Goal: Task Accomplishment & Management: Manage account settings

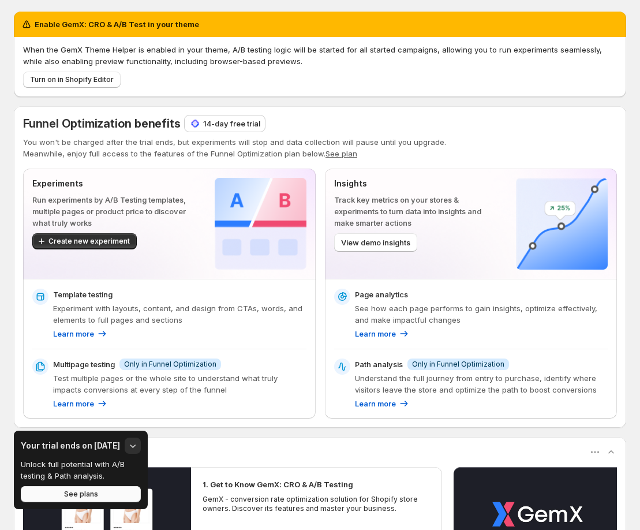
click at [108, 491] on button "See plans" at bounding box center [81, 494] width 120 height 16
click at [212, 121] on p "14-day free trial" at bounding box center [231, 124] width 57 height 12
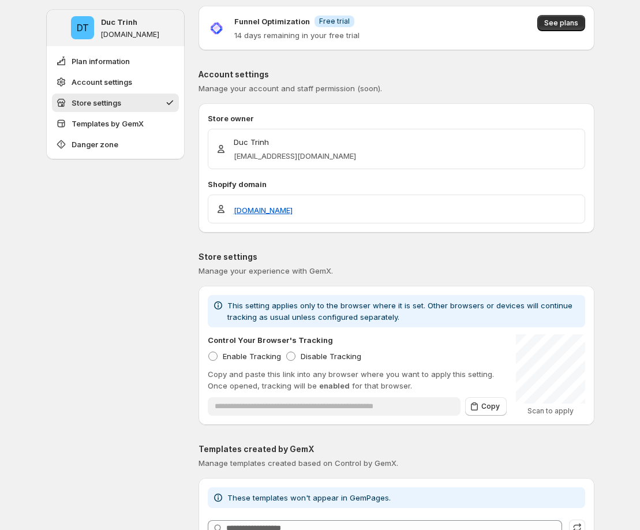
scroll to position [233, 0]
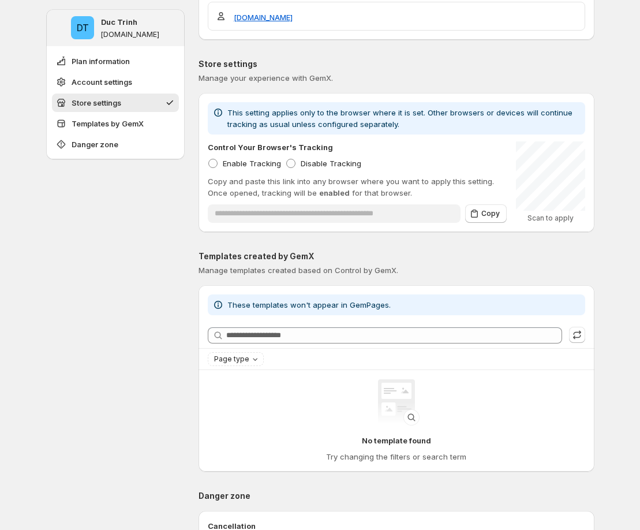
click at [201, 213] on div "**********" at bounding box center [396, 162] width 396 height 121
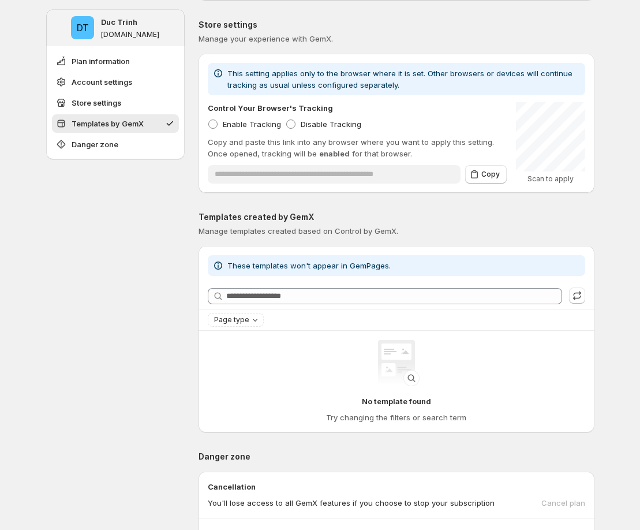
scroll to position [471, 0]
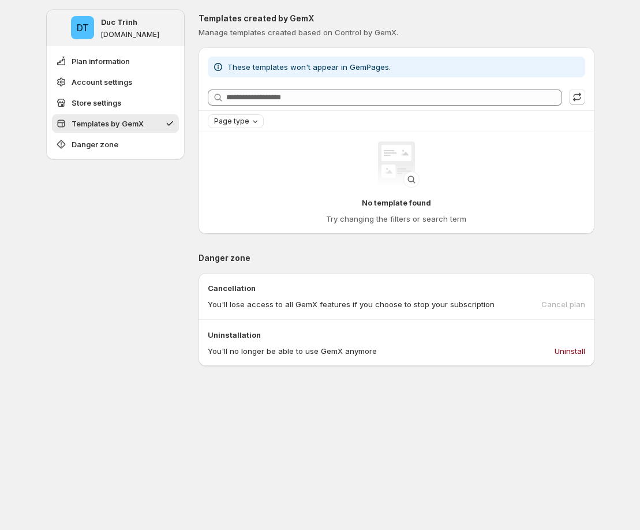
click at [245, 122] on span "Page type" at bounding box center [231, 121] width 35 height 9
click at [307, 120] on div "Page type" at bounding box center [396, 121] width 377 height 14
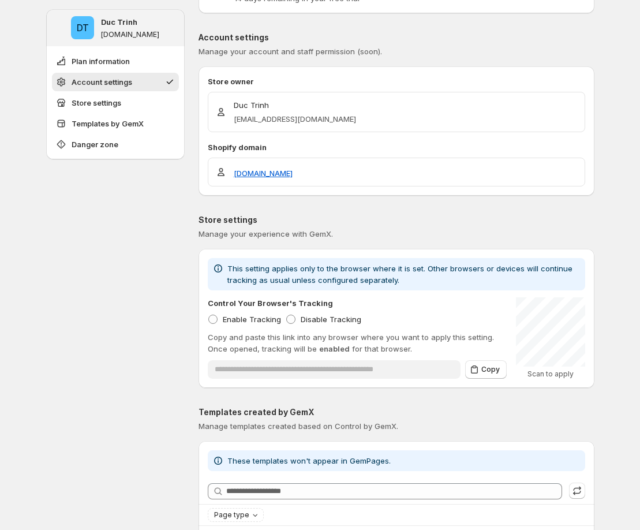
scroll to position [0, 0]
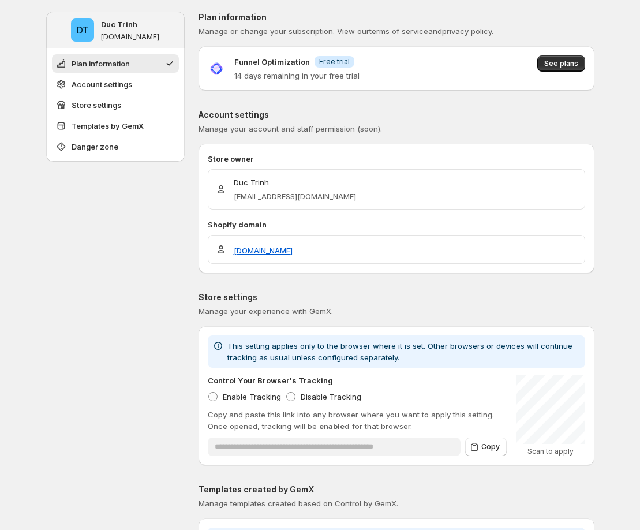
click at [250, 60] on p "Funnel Optimization" at bounding box center [272, 62] width 76 height 12
click at [117, 81] on span "Account settings" at bounding box center [102, 84] width 61 height 12
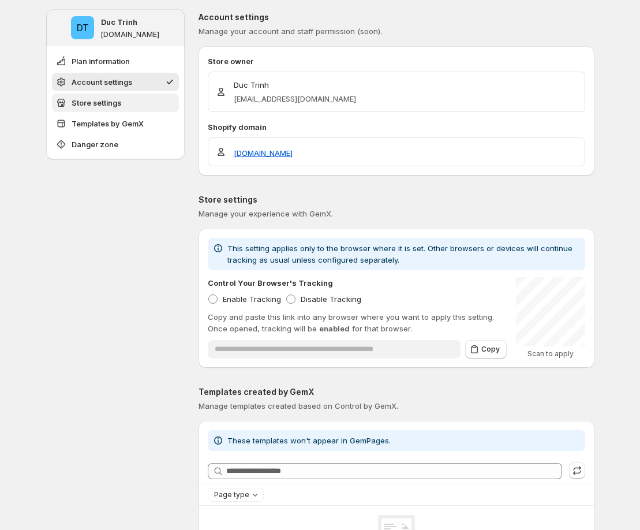
click at [117, 96] on button "Store settings" at bounding box center [115, 102] width 127 height 18
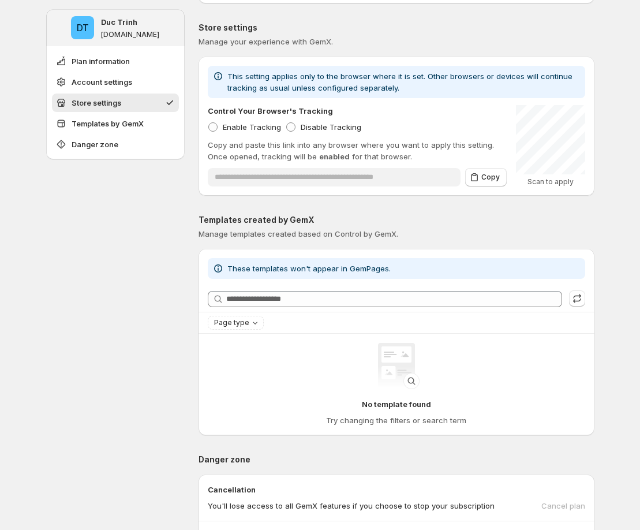
scroll to position [280, 0]
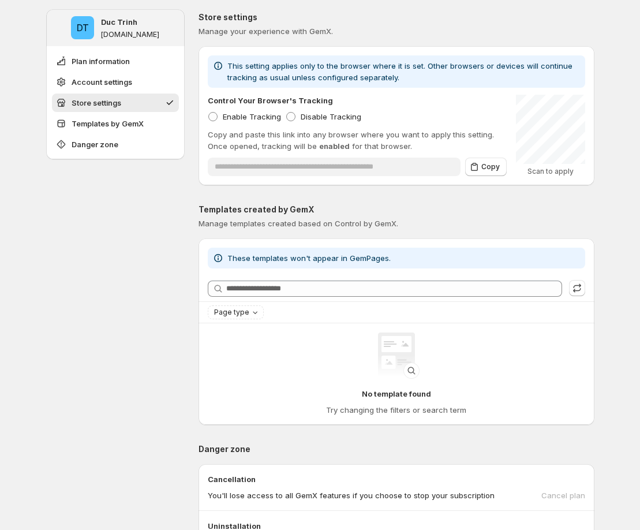
click at [121, 107] on span "Store settings" at bounding box center [97, 103] width 50 height 12
click at [123, 111] on button "Store settings" at bounding box center [115, 102] width 127 height 18
click at [123, 121] on span "Templates by GemX" at bounding box center [108, 124] width 72 height 12
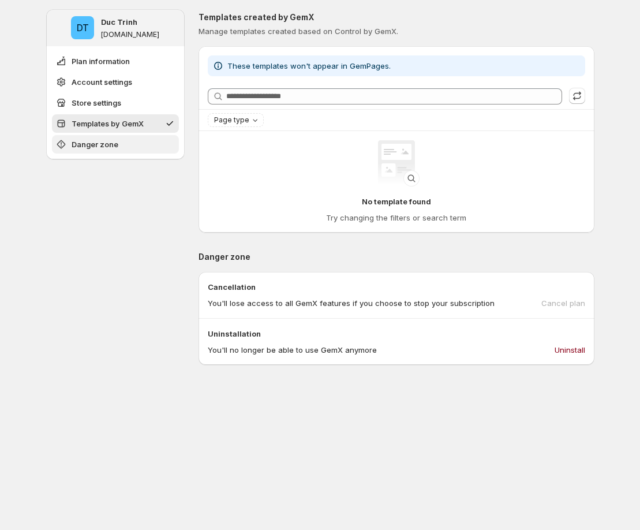
click at [118, 145] on span "Danger zone" at bounding box center [95, 144] width 47 height 12
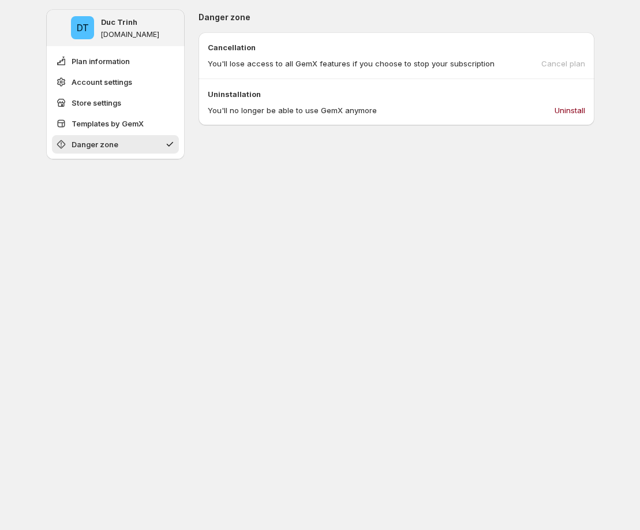
scroll to position [712, 0]
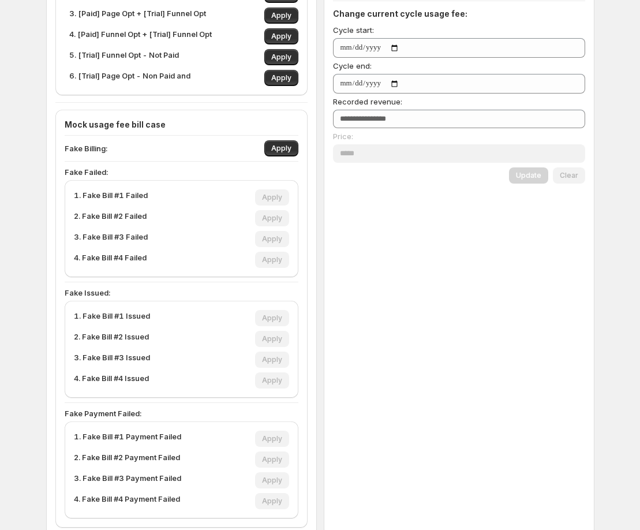
scroll to position [227, 0]
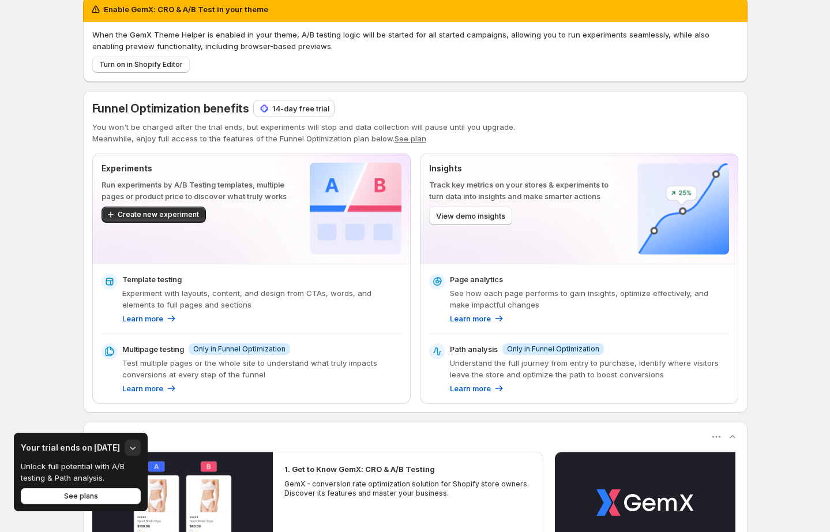
scroll to position [22, 0]
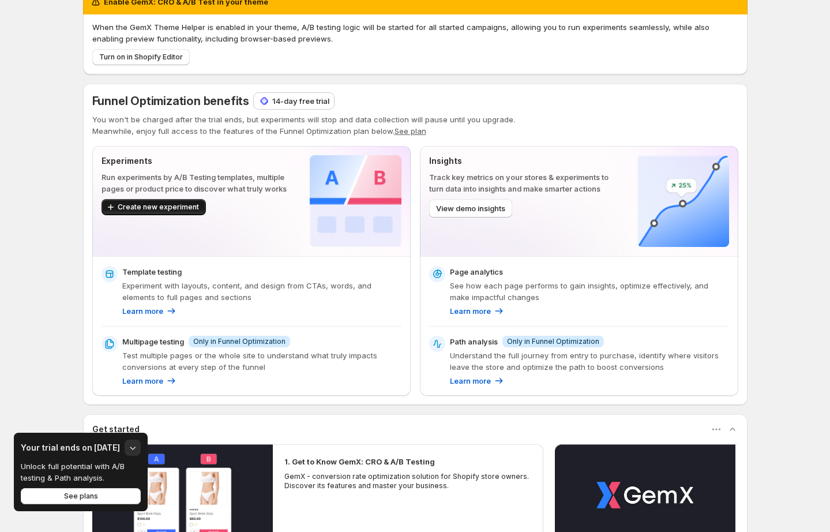
click at [174, 205] on span "Create new experiment" at bounding box center [158, 206] width 81 height 9
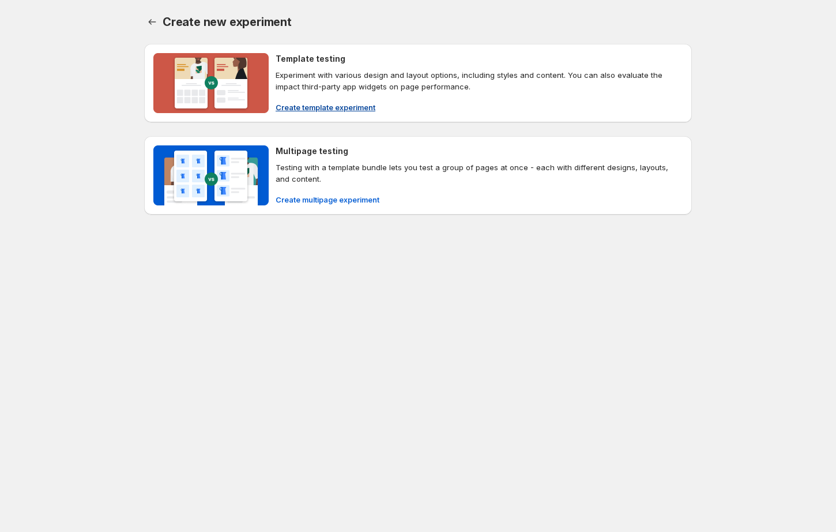
click at [411, 102] on div "Create template experiment" at bounding box center [479, 108] width 407 height 12
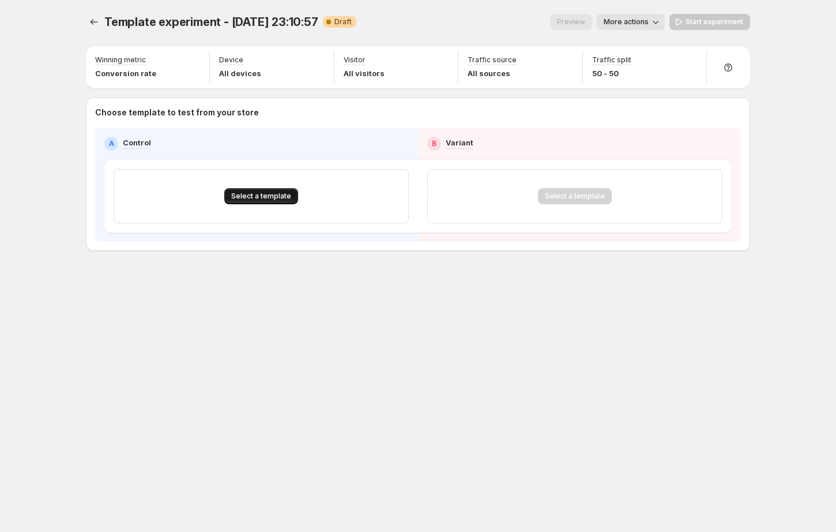
click at [264, 195] on span "Select a template" at bounding box center [261, 196] width 60 height 9
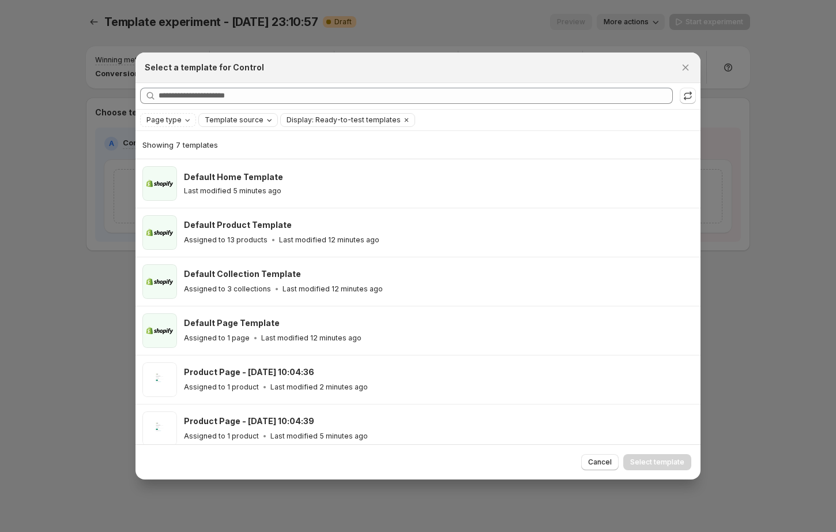
click at [249, 121] on span "Template source" at bounding box center [234, 119] width 59 height 9
click at [234, 155] on span "GemPages" at bounding box center [238, 155] width 39 height 9
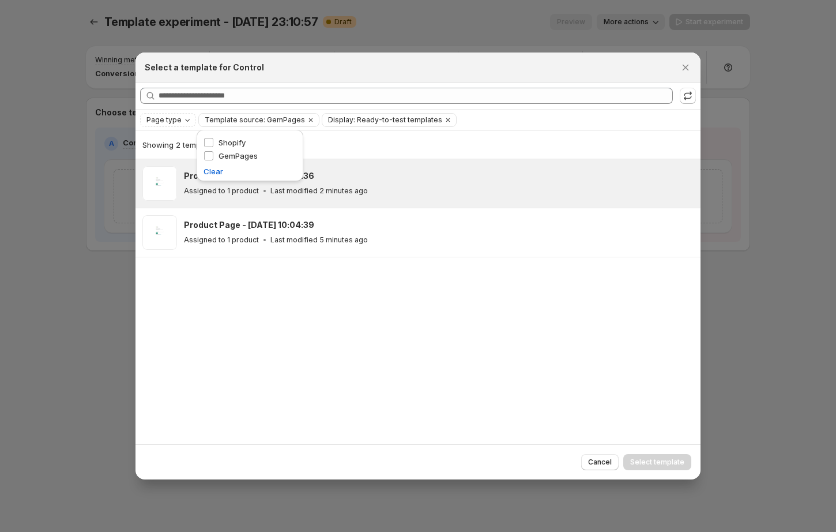
click at [289, 195] on p "Last modified 2 minutes ago" at bounding box center [319, 190] width 97 height 9
click at [667, 455] on button "Select template" at bounding box center [658, 462] width 68 height 16
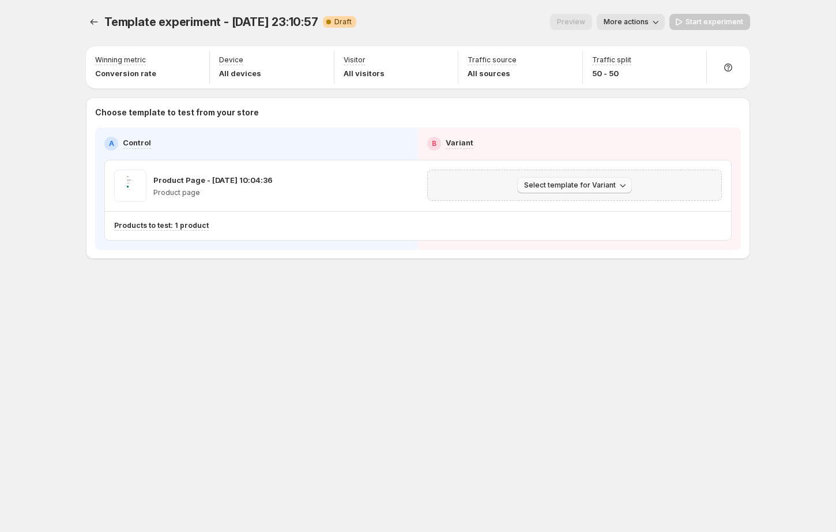
click at [588, 185] on span "Select template for Variant" at bounding box center [570, 185] width 92 height 9
click at [564, 228] on span "Create Variant based on Control" at bounding box center [577, 228] width 118 height 9
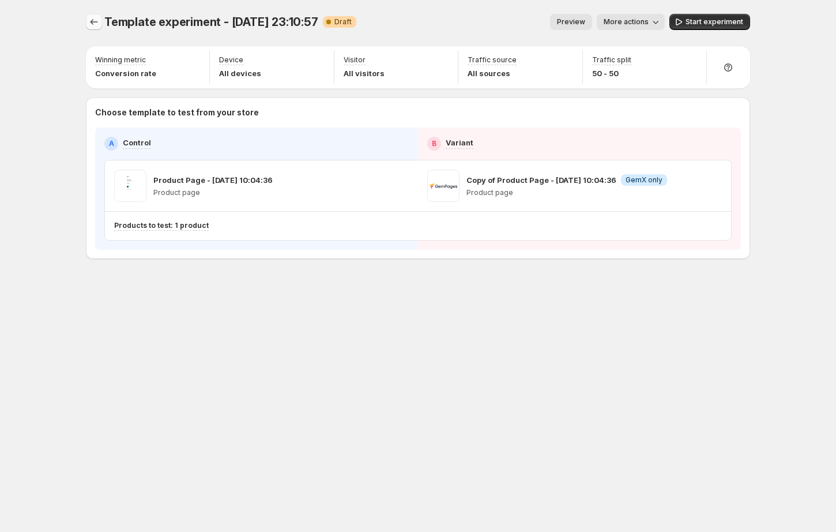
click at [94, 24] on icon "Experiments" at bounding box center [94, 22] width 12 height 12
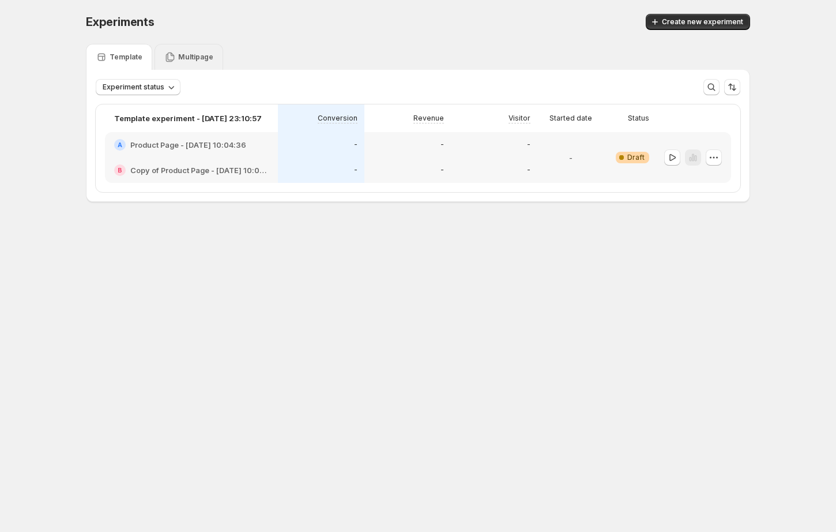
click at [180, 55] on p "Multipage" at bounding box center [195, 56] width 35 height 9
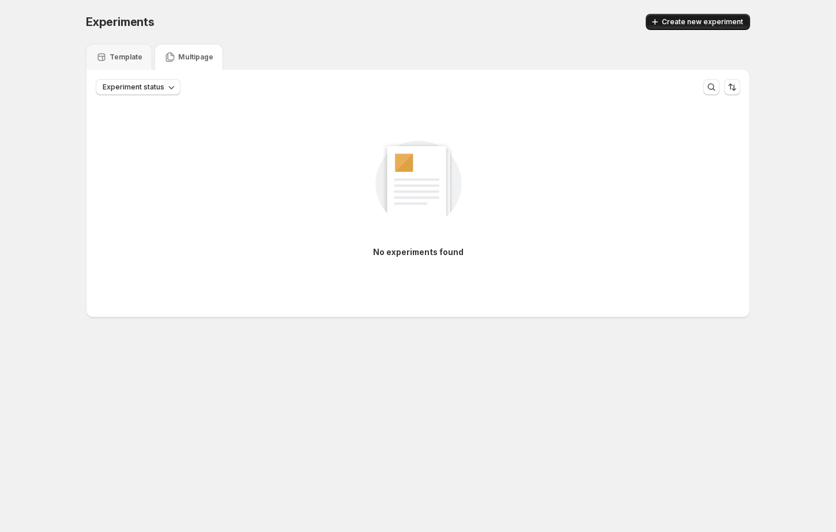
click at [712, 20] on span "Create new experiment" at bounding box center [702, 21] width 81 height 9
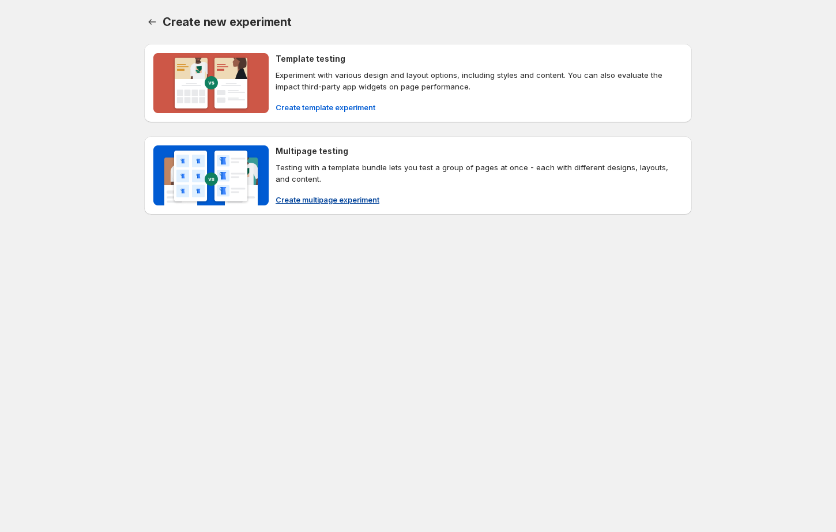
click at [350, 173] on p "Testing with a template bundle lets you test a group of pages at once - each wi…" at bounding box center [479, 173] width 407 height 23
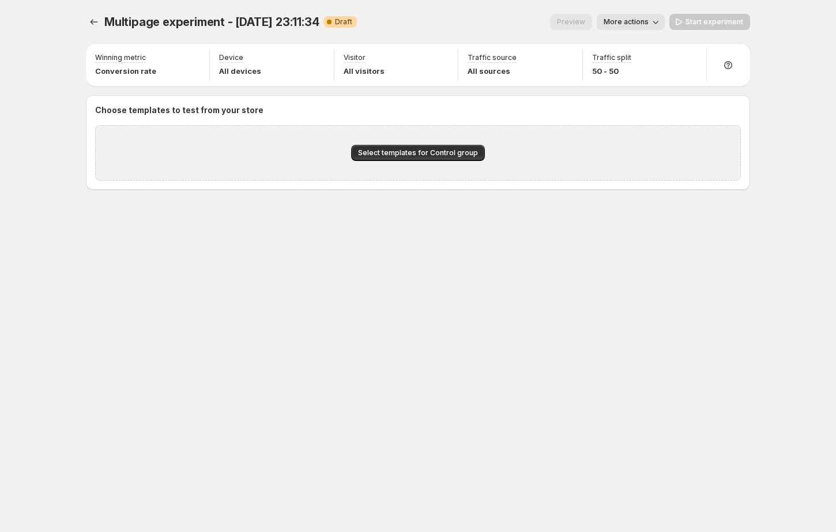
drag, startPoint x: 262, startPoint y: 150, endPoint x: 313, endPoint y: 151, distance: 50.2
click at [313, 151] on div "Select templates for Control group" at bounding box center [418, 152] width 608 height 17
click at [395, 150] on span "Select templates for Control group" at bounding box center [418, 152] width 120 height 9
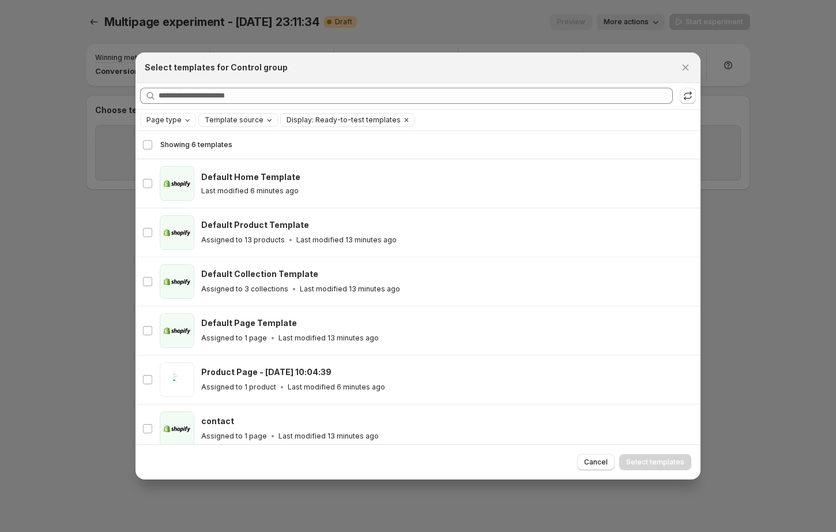
drag, startPoint x: 272, startPoint y: 122, endPoint x: 246, endPoint y: 123, distance: 26.0
click at [271, 122] on div "Page type Template source Display: Ready-to-test templates Clear all" at bounding box center [418, 120] width 556 height 14
click at [246, 123] on span "Template source" at bounding box center [234, 119] width 59 height 9
click at [239, 151] on span "GemPages" at bounding box center [238, 156] width 39 height 12
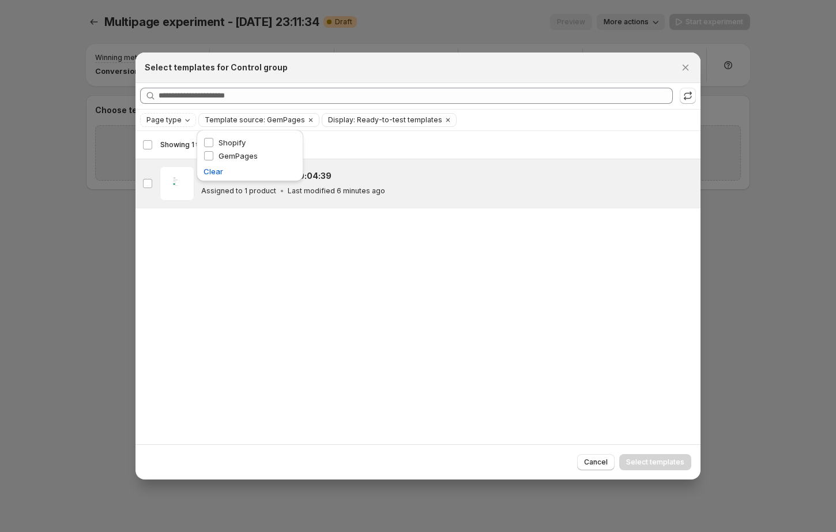
click at [344, 186] on p "Last modified 6 minutes ago" at bounding box center [336, 190] width 97 height 9
click at [648, 463] on span "Select templates" at bounding box center [655, 461] width 58 height 9
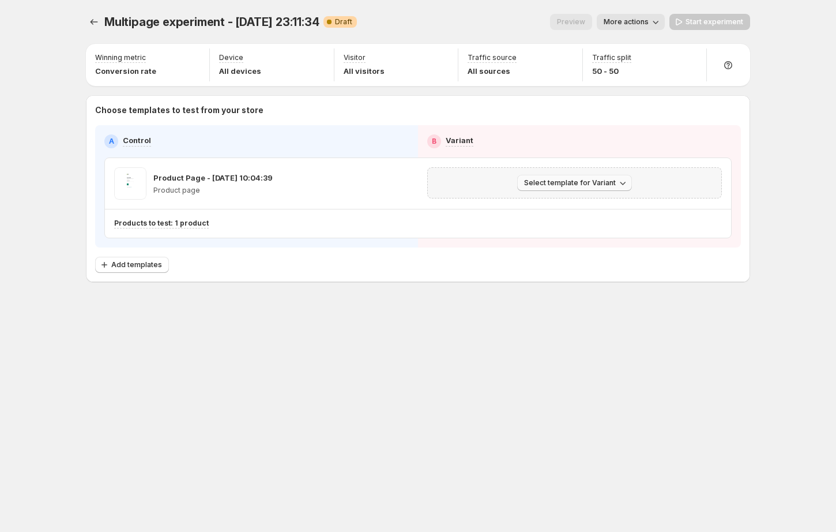
click at [568, 181] on span "Select template for Variant" at bounding box center [570, 182] width 92 height 9
click at [570, 227] on span "Create Variant based on Control" at bounding box center [577, 226] width 118 height 9
click at [700, 18] on span "Start experiment" at bounding box center [715, 21] width 58 height 9
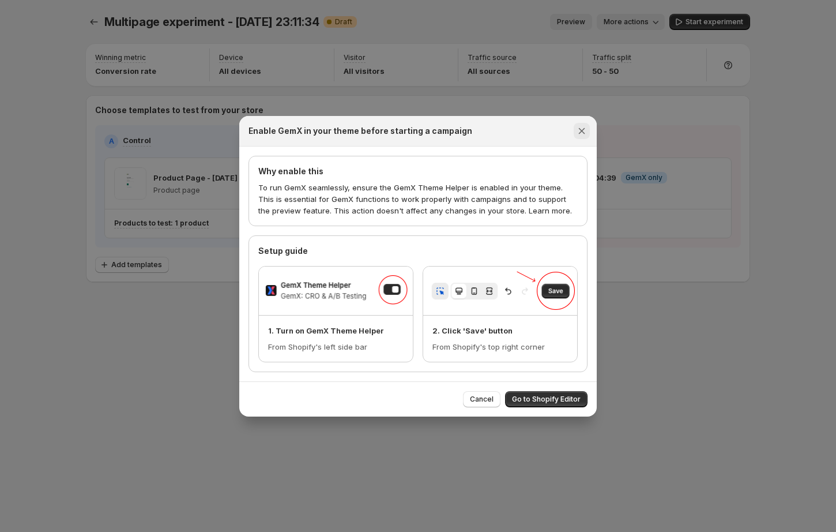
click at [585, 127] on icon "Close" at bounding box center [582, 131] width 12 height 12
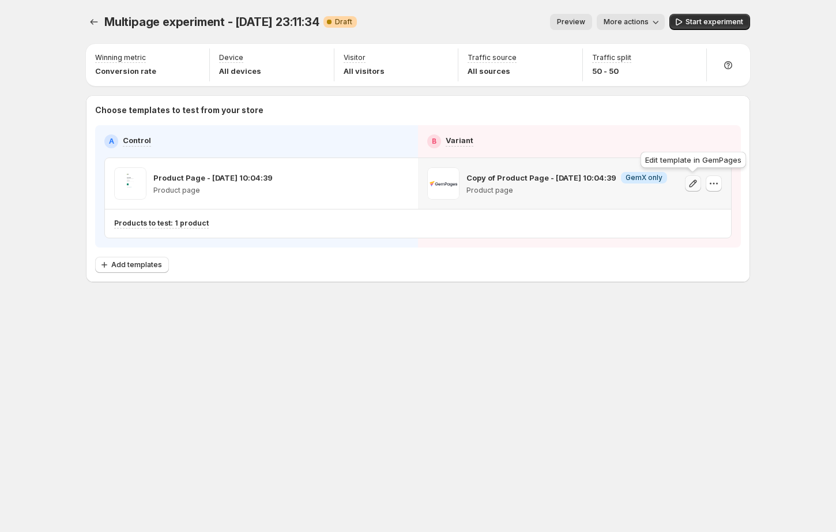
click at [699, 184] on button "button" at bounding box center [693, 183] width 16 height 16
click at [97, 21] on icon "Experiments" at bounding box center [94, 22] width 12 height 12
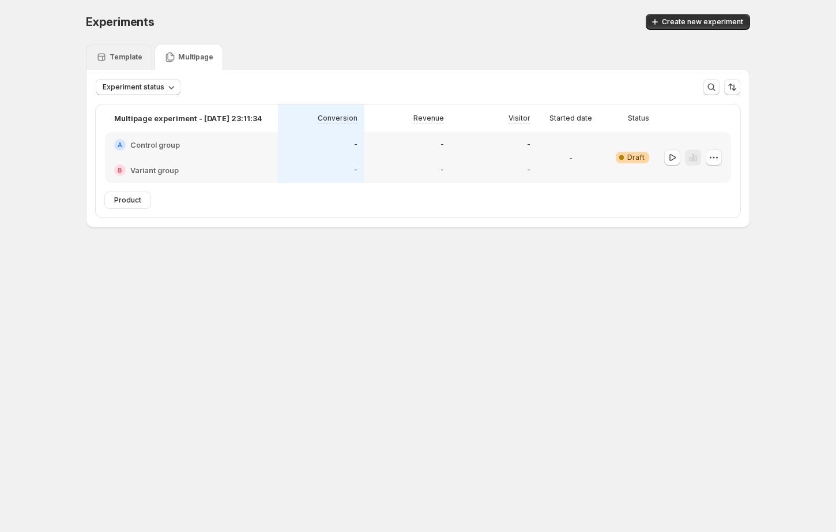
click at [120, 52] on div "Template" at bounding box center [119, 57] width 47 height 12
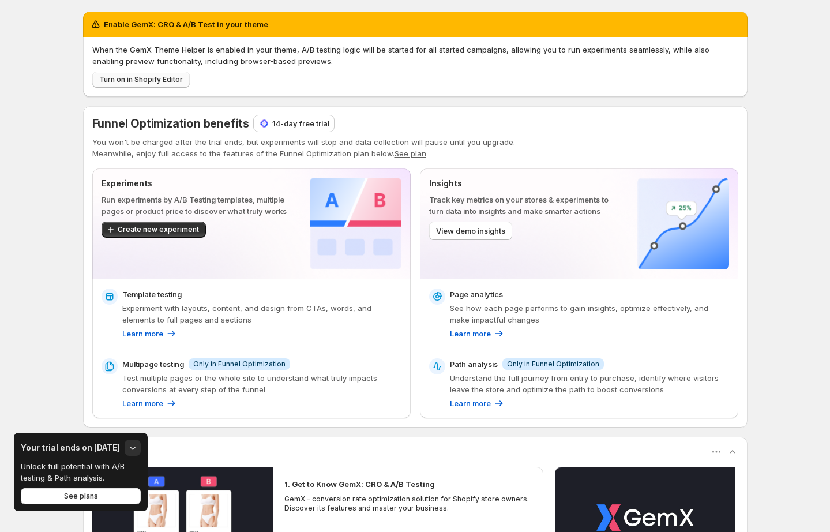
click at [158, 77] on span "Turn on in Shopify Editor" at bounding box center [141, 79] width 84 height 9
click at [30, 262] on div "Enable GemX: CRO & A/B Test in your theme When the GemX Theme Helper is enabled…" at bounding box center [415, 374] width 830 height 748
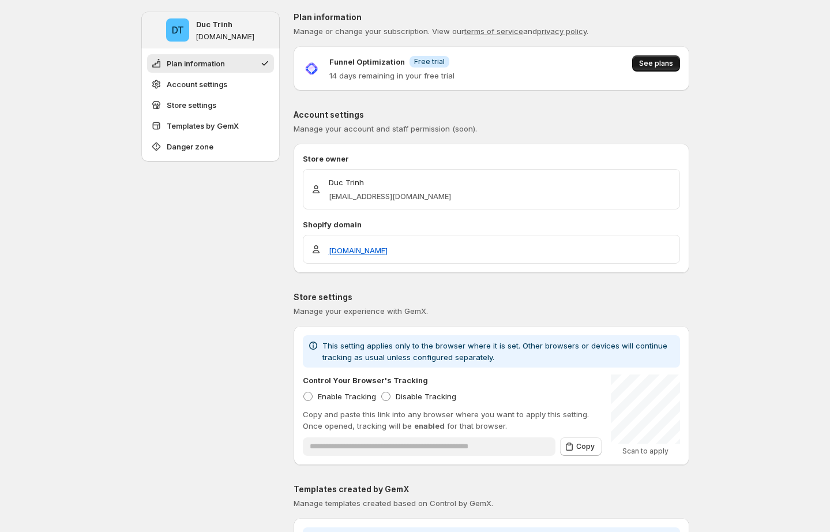
click at [647, 65] on span "See plans" at bounding box center [656, 63] width 34 height 9
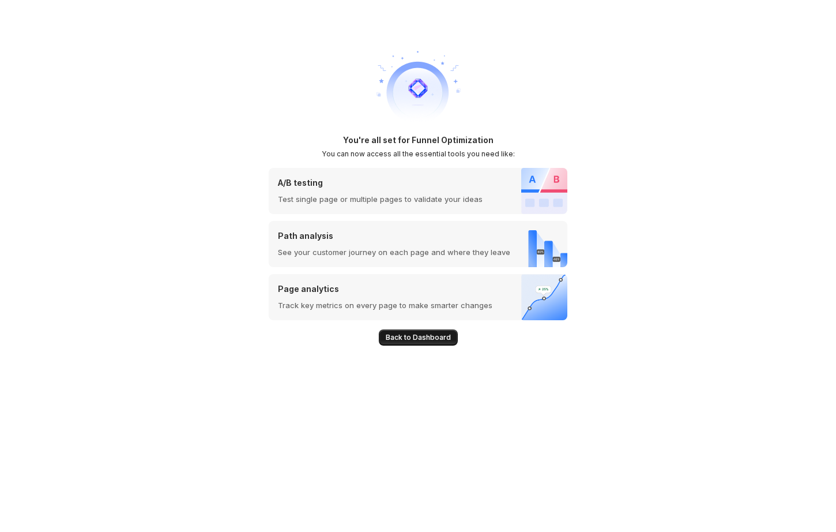
click at [421, 333] on span "Back to Dashboard" at bounding box center [418, 337] width 65 height 9
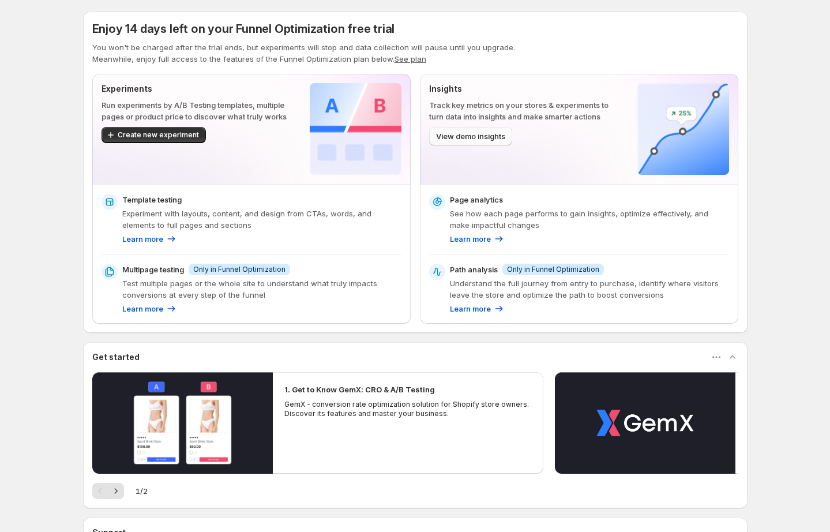
click at [483, 134] on span "View demo insights" at bounding box center [470, 136] width 69 height 12
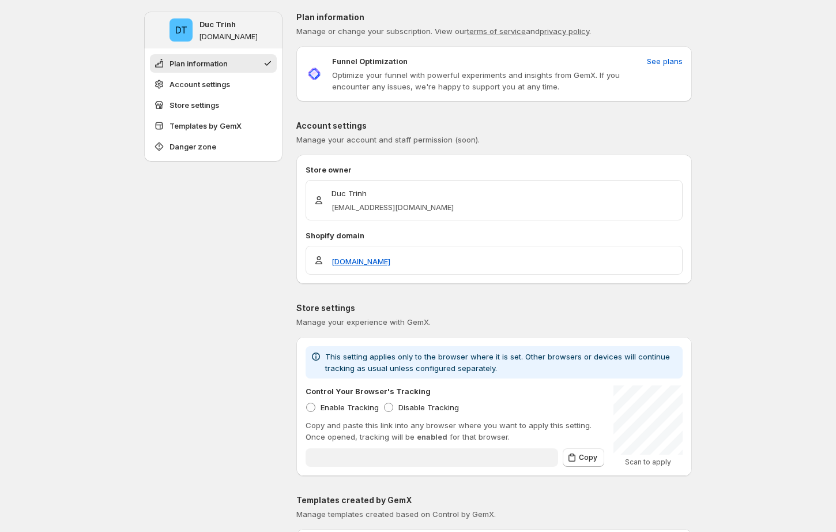
type input "**********"
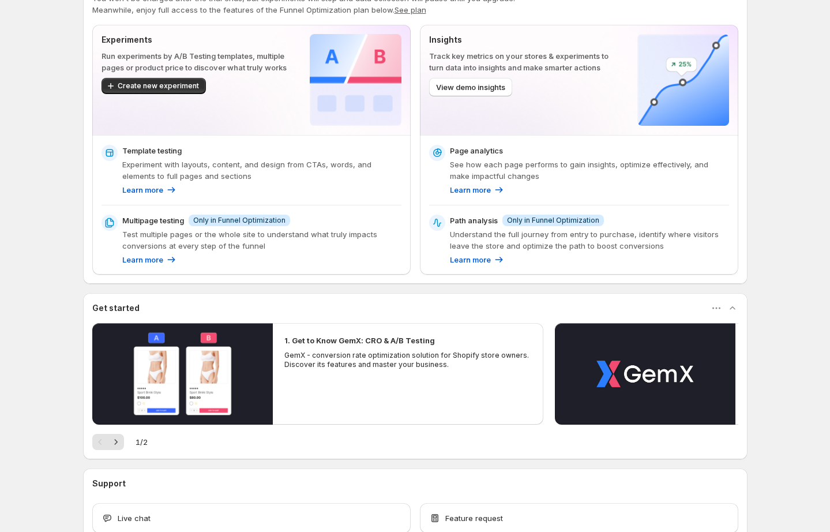
scroll to position [122, 0]
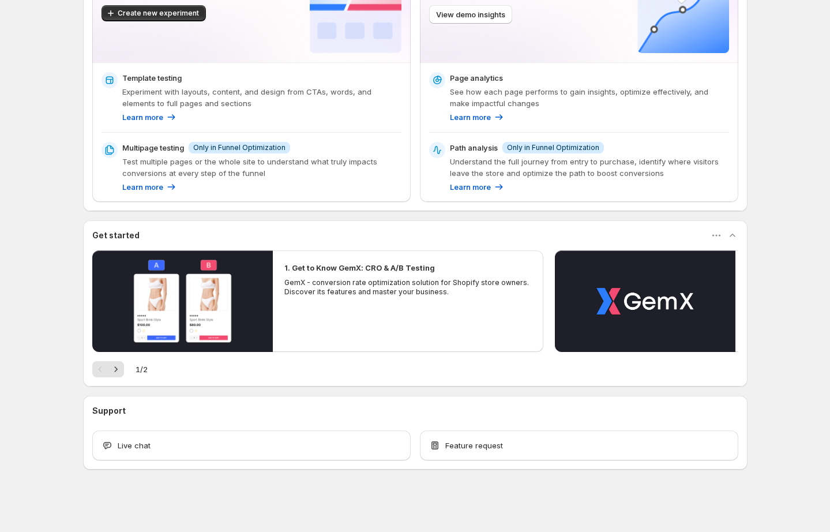
drag, startPoint x: 394, startPoint y: 331, endPoint x: 185, endPoint y: 320, distance: 209.7
click at [273, 320] on div "1. Get to Know GemX: CRO & A/B Testing GemX - conversion rate optimization solu…" at bounding box center [408, 301] width 271 height 102
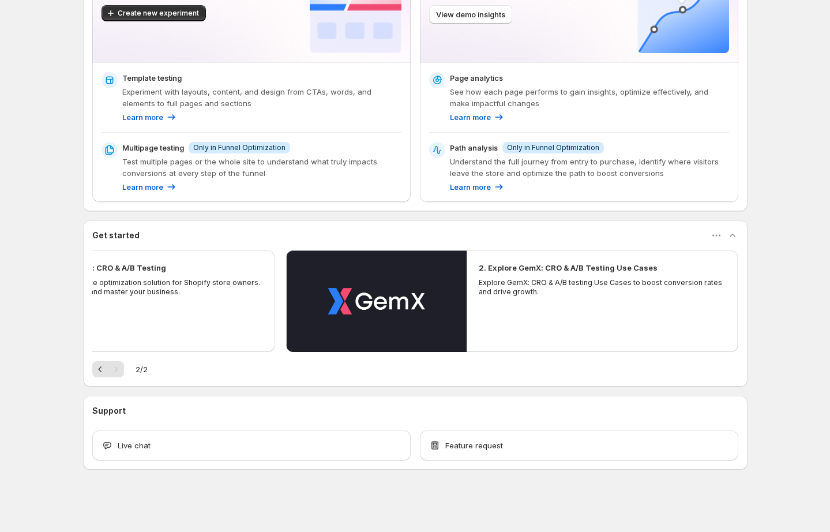
drag, startPoint x: 268, startPoint y: 299, endPoint x: 493, endPoint y: 295, distance: 224.4
click at [440, 304] on div "1. Get to Know GemX: CRO & A/B Testing GemX - conversion rate optimization solu…" at bounding box center [415, 301] width 646 height 102
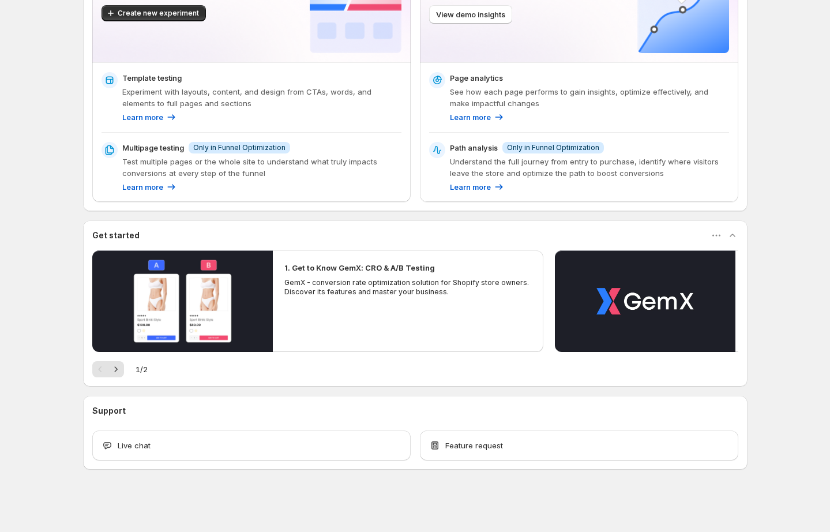
scroll to position [0, 0]
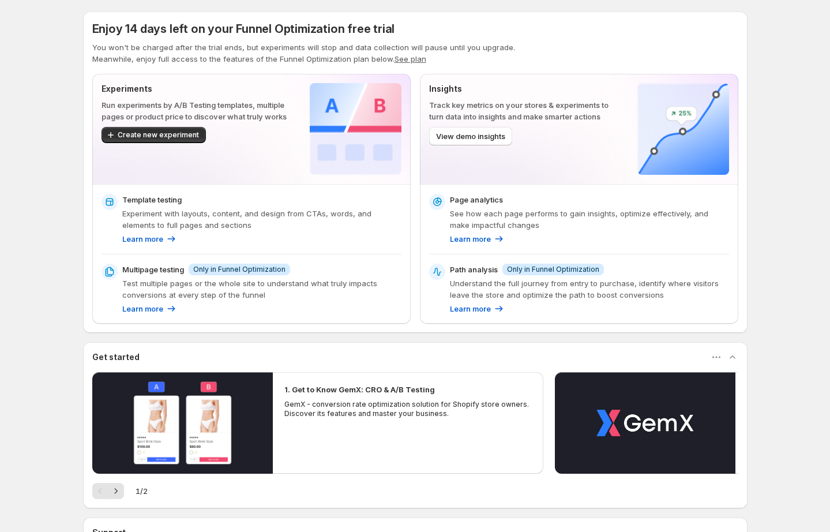
click at [218, 183] on div "Experiments Run experiments by A/B Testing templates, multiple pages or product…" at bounding box center [251, 129] width 318 height 110
click at [191, 232] on div "Template testing Experiment with layouts, content, and design from CTAs, words,…" at bounding box center [261, 219] width 279 height 51
click at [183, 218] on div at bounding box center [183, 218] width 0 height 0
click at [258, 217] on p "Experiment with layouts, content, and design from CTAs, words, and elements to …" at bounding box center [261, 219] width 279 height 23
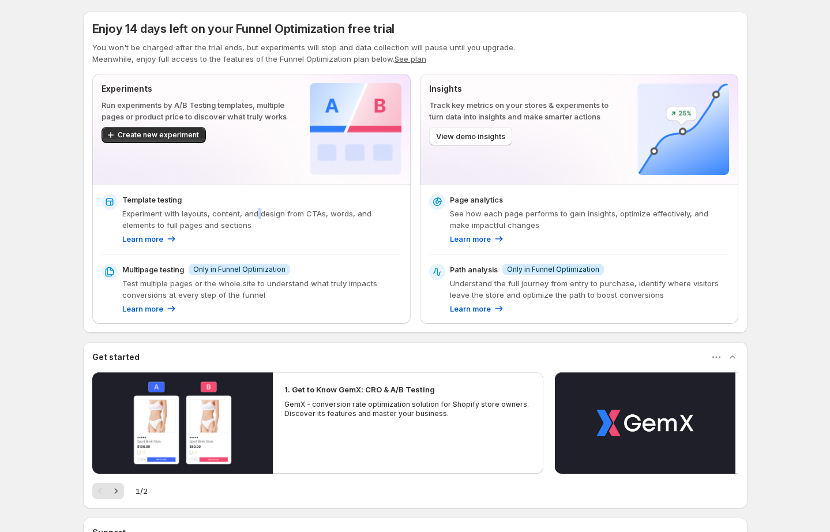
click at [258, 217] on p "Experiment with layouts, content, and design from CTAs, words, and elements to …" at bounding box center [261, 219] width 279 height 23
drag, startPoint x: 286, startPoint y: 193, endPoint x: 177, endPoint y: 207, distance: 109.9
click at [286, 192] on div "Template testing Experiment with layouts, content, and design from CTAs, words,…" at bounding box center [251, 254] width 318 height 139
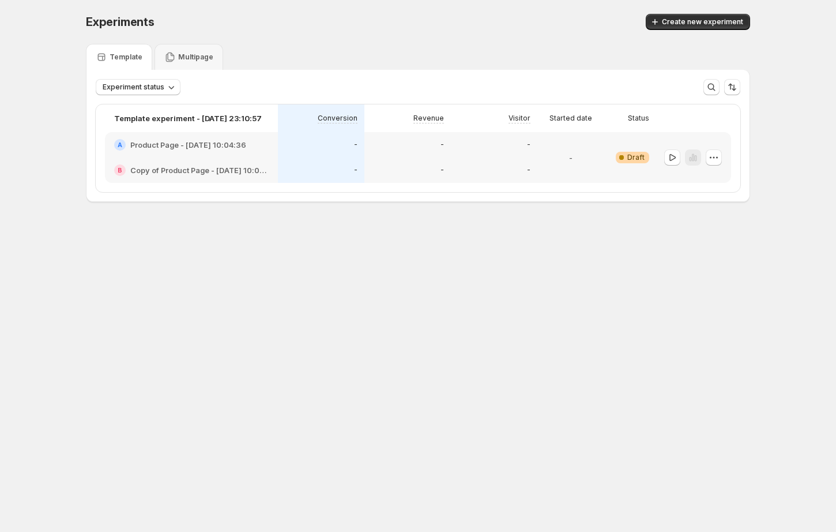
click at [215, 146] on h2 "Product Page - [DATE] 10:04:36" at bounding box center [188, 145] width 116 height 12
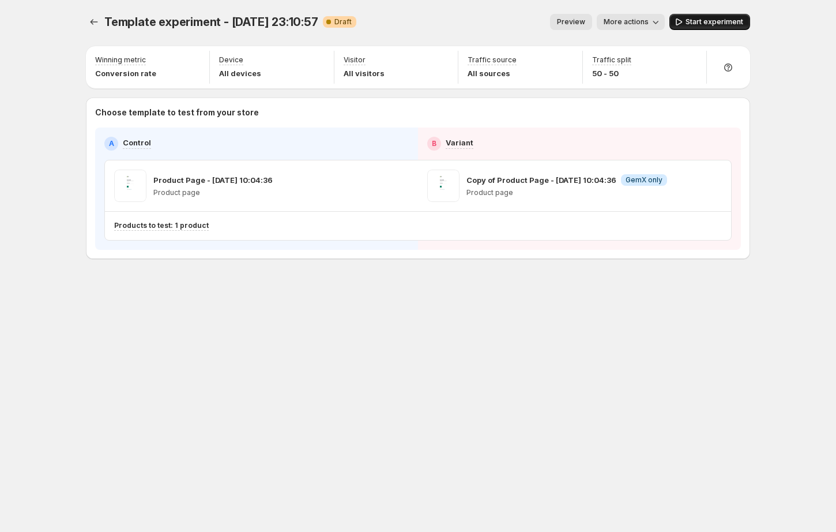
click at [703, 24] on span "Start experiment" at bounding box center [715, 21] width 58 height 9
click at [90, 19] on icon "Experiments" at bounding box center [94, 22] width 12 height 12
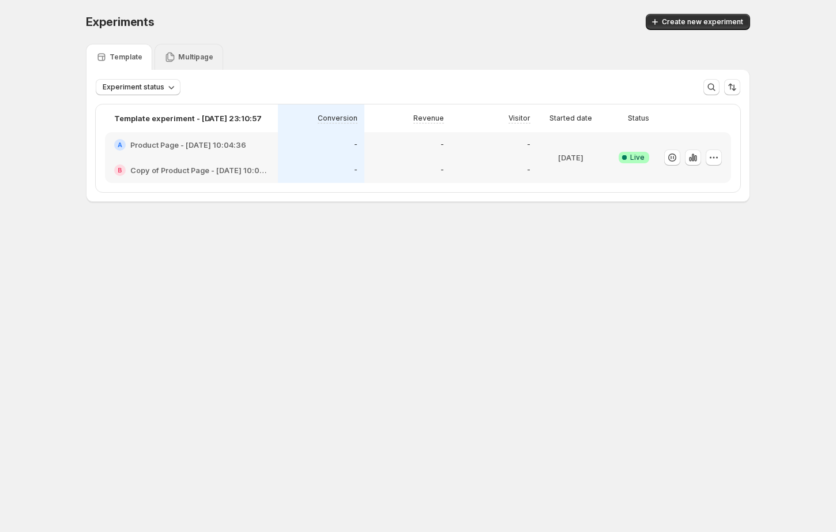
drag, startPoint x: 210, startPoint y: 54, endPoint x: 260, endPoint y: 57, distance: 49.7
click at [210, 54] on p "Multipage" at bounding box center [195, 56] width 35 height 9
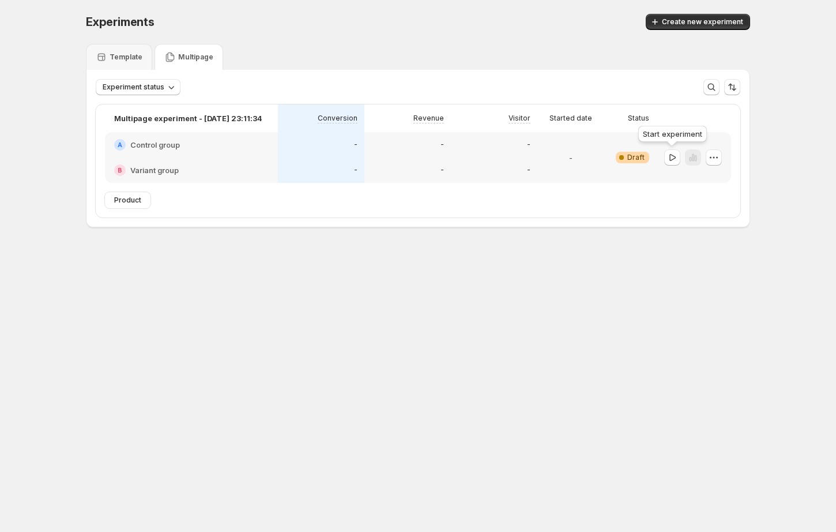
click at [675, 155] on icon "button" at bounding box center [673, 158] width 12 height 12
click at [331, 284] on div "Experiments. This page is ready Experiments Create new experiment Template Mult…" at bounding box center [418, 145] width 692 height 290
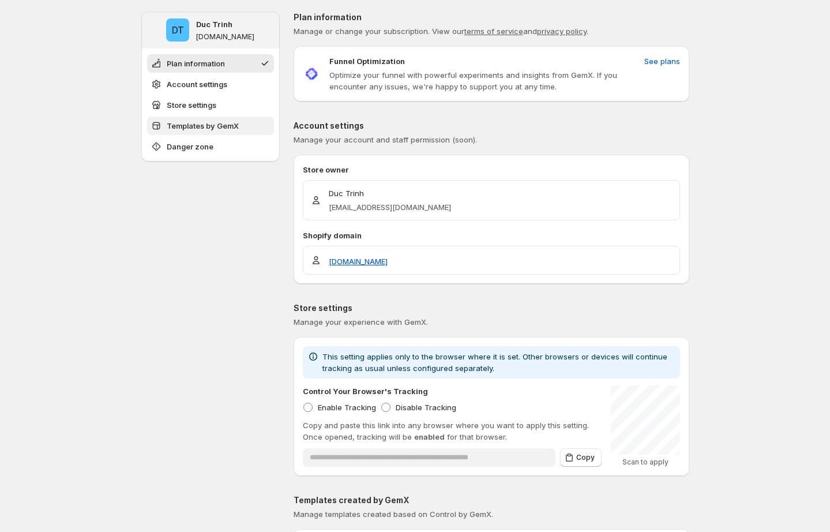
click at [220, 123] on span "Templates by GemX" at bounding box center [203, 126] width 72 height 12
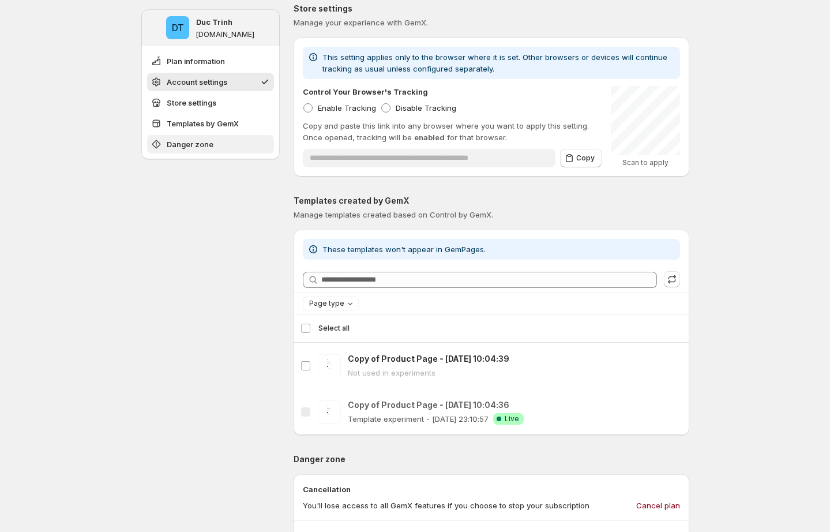
click at [218, 144] on button "Danger zone" at bounding box center [210, 144] width 127 height 18
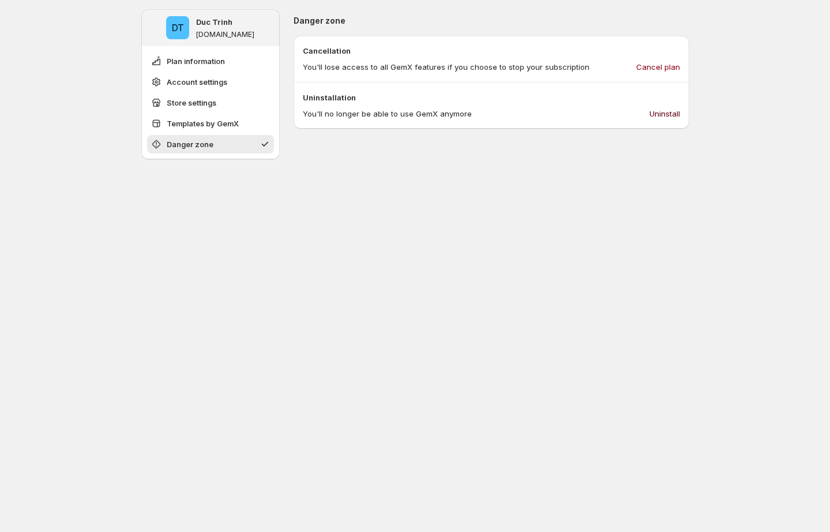
scroll to position [742, 0]
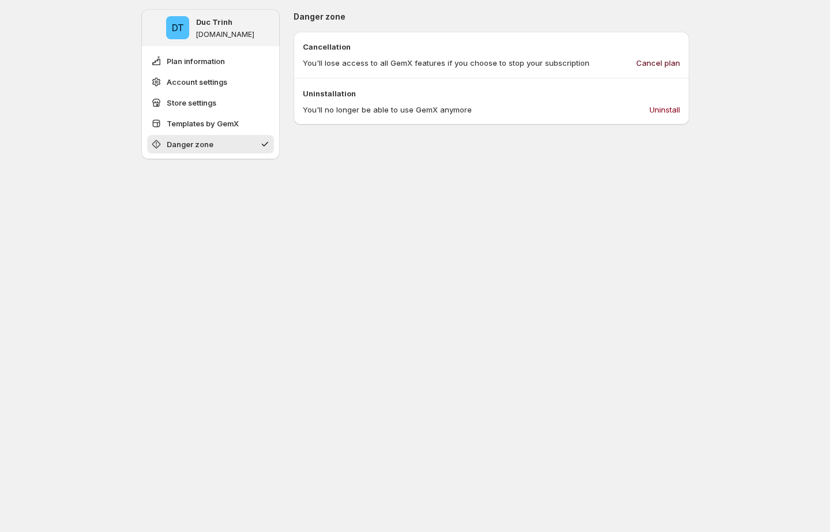
click at [665, 57] on button "Cancel plan" at bounding box center [658, 63] width 58 height 18
click at [658, 111] on span "Uninstall" at bounding box center [665, 110] width 31 height 12
